Goal: Check status: Check status

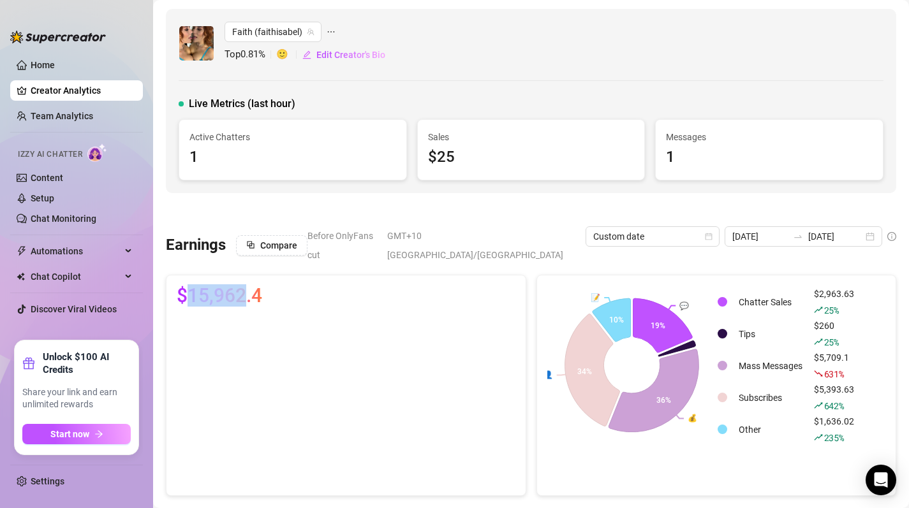
drag, startPoint x: 248, startPoint y: 282, endPoint x: 188, endPoint y: 281, distance: 60.0
click at [188, 286] on span "$15,962.4" at bounding box center [219, 296] width 85 height 20
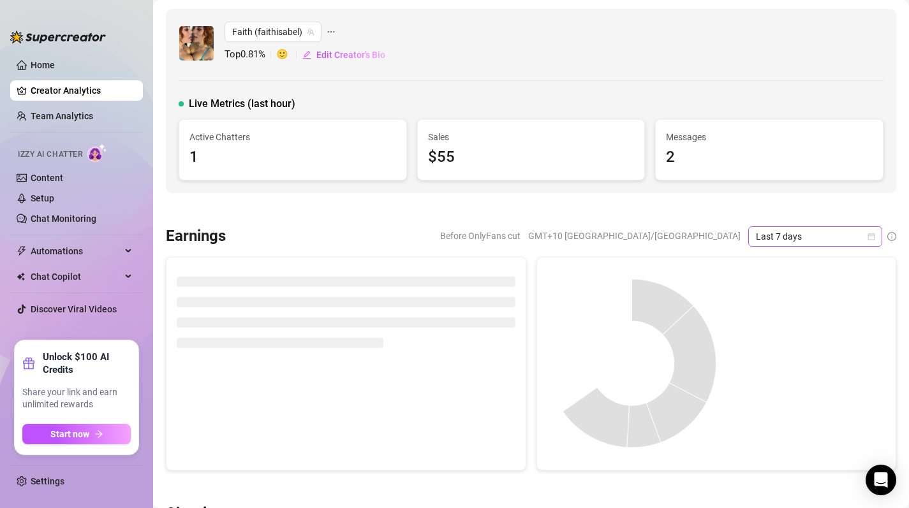
click at [870, 238] on icon "calendar" at bounding box center [871, 237] width 8 height 8
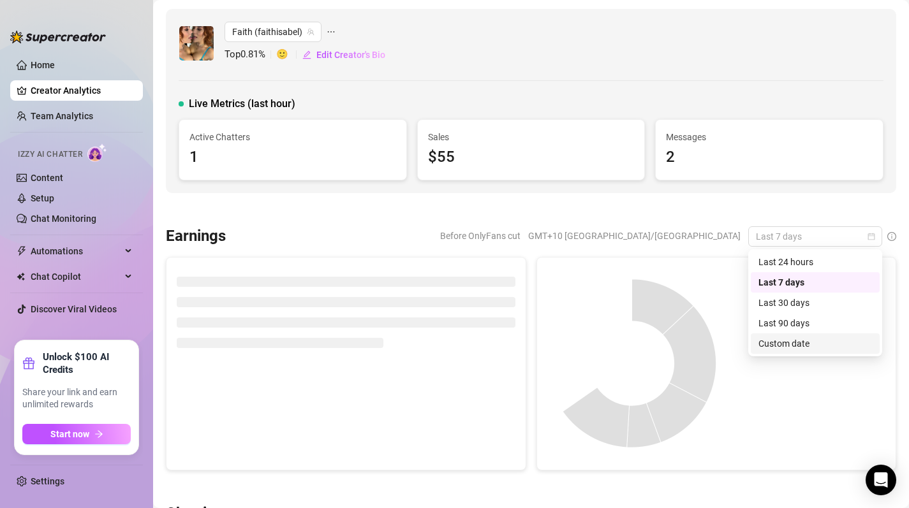
click at [823, 350] on div "Custom date" at bounding box center [815, 344] width 114 height 14
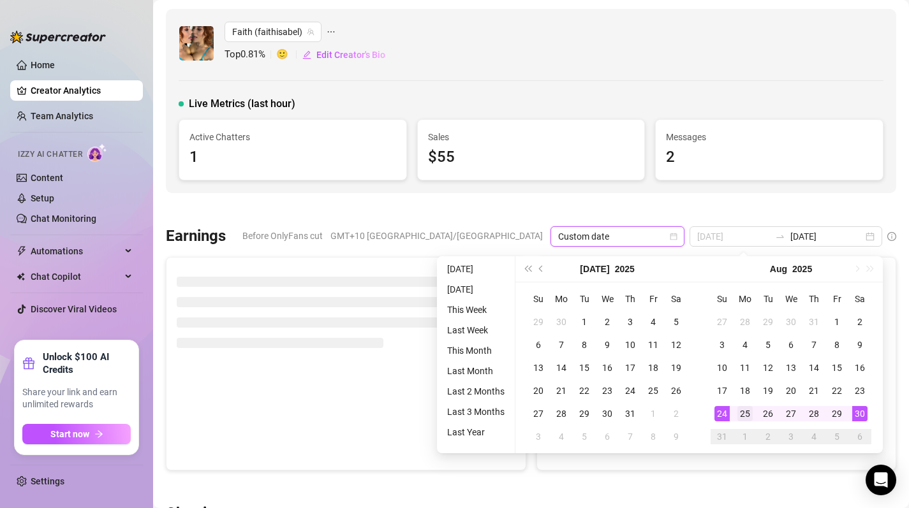
type input "[DATE]"
click at [745, 418] on div "25" at bounding box center [744, 413] width 15 height 15
type input "[DATE]"
click at [858, 417] on div "30" at bounding box center [859, 413] width 15 height 15
type input "[DATE]"
